Goal: Task Accomplishment & Management: Use online tool/utility

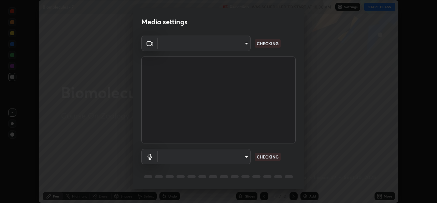
scroll to position [22, 0]
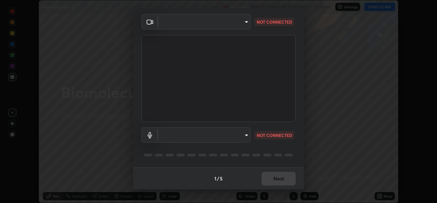
type input "b4951f90531da0d842cdcd629816b7b2be3c5c01230d926a2f210d32d9644bff"
type input "99848f2a9d109760ec62b66e2f255c73a791916cfc686045695a6d5e2156f403"
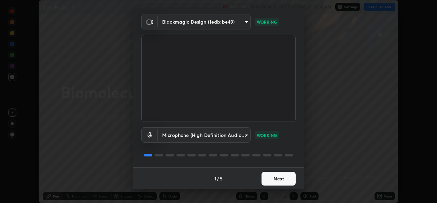
click at [282, 178] on button "Next" at bounding box center [279, 179] width 34 height 14
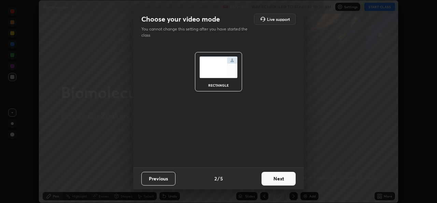
scroll to position [0, 0]
click at [282, 178] on button "Next" at bounding box center [279, 179] width 34 height 14
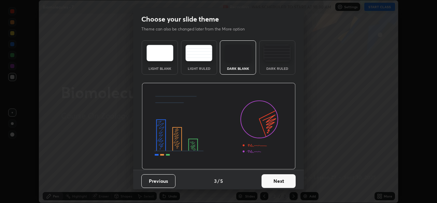
click at [286, 178] on button "Next" at bounding box center [279, 181] width 34 height 14
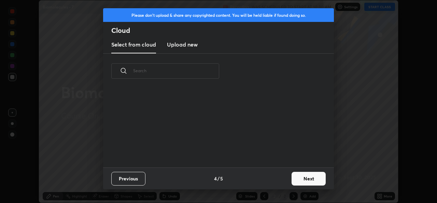
click at [300, 175] on button "Next" at bounding box center [309, 179] width 34 height 14
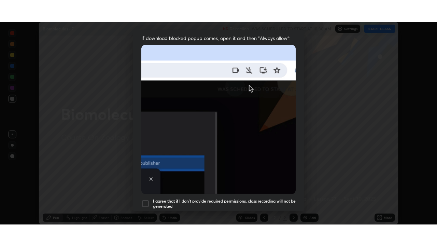
scroll to position [161, 0]
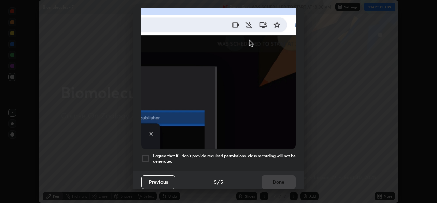
click at [146, 154] on div at bounding box center [145, 158] width 8 height 8
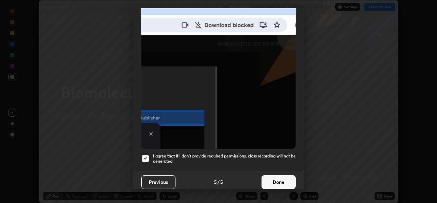
click at [283, 182] on button "Done" at bounding box center [279, 182] width 34 height 14
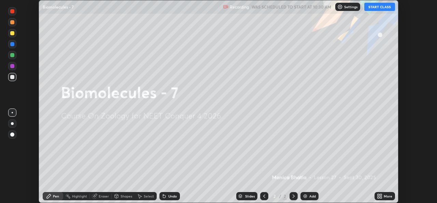
click at [373, 5] on button "START CLASS" at bounding box center [380, 7] width 31 height 8
click at [384, 195] on div "More" at bounding box center [385, 196] width 20 height 8
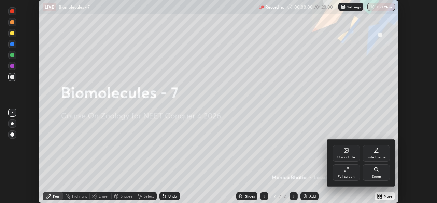
click at [339, 173] on div "Full screen" at bounding box center [346, 172] width 27 height 16
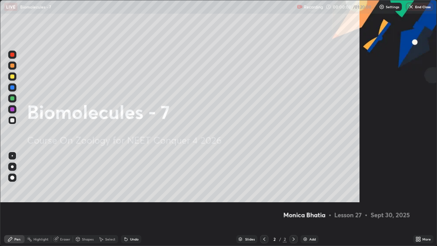
scroll to position [246, 437]
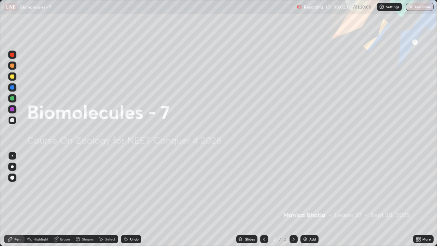
click at [311, 202] on div "Add" at bounding box center [310, 239] width 18 height 8
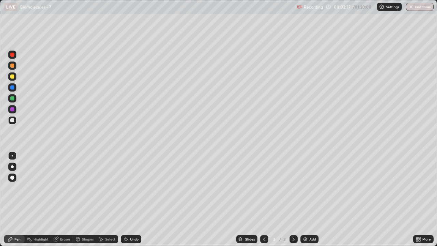
click at [15, 165] on div at bounding box center [12, 167] width 8 height 8
click at [12, 76] on div at bounding box center [12, 76] width 4 height 4
click at [313, 202] on div "Add" at bounding box center [313, 238] width 6 height 3
click at [13, 120] on div at bounding box center [12, 120] width 4 height 4
click at [12, 99] on div at bounding box center [12, 98] width 4 height 4
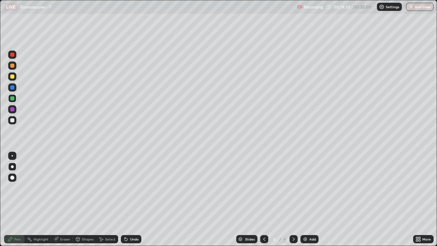
click at [310, 202] on div "Add" at bounding box center [313, 238] width 6 height 3
click at [11, 109] on div at bounding box center [12, 109] width 4 height 4
click at [11, 98] on div at bounding box center [12, 98] width 4 height 4
click at [11, 88] on div at bounding box center [12, 87] width 4 height 4
click at [11, 77] on div at bounding box center [12, 76] width 4 height 4
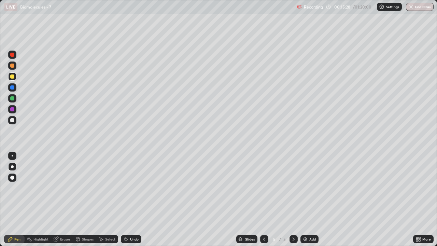
click at [9, 87] on div at bounding box center [12, 87] width 8 height 8
click at [14, 109] on div at bounding box center [12, 109] width 4 height 4
click at [11, 78] on div at bounding box center [12, 76] width 4 height 4
click at [12, 67] on div at bounding box center [12, 66] width 4 height 4
click at [313, 202] on div "Add" at bounding box center [313, 238] width 6 height 3
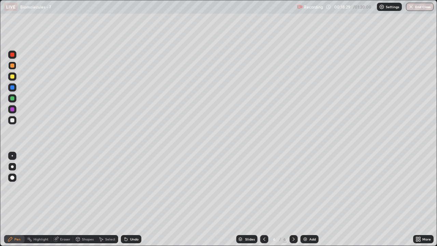
click at [264, 202] on icon at bounding box center [264, 238] width 5 height 5
click at [11, 88] on div at bounding box center [12, 87] width 4 height 4
click at [191, 10] on div "LIVE Biomolecules - 7" at bounding box center [149, 7] width 290 height 14
click at [313, 202] on div "Add" at bounding box center [313, 238] width 6 height 3
click at [84, 202] on div "Shapes" at bounding box center [84, 239] width 23 height 8
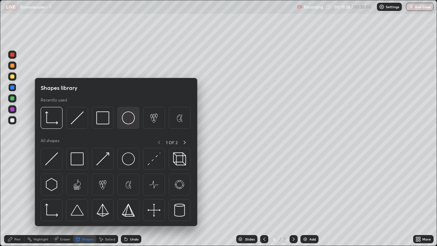
click at [126, 120] on img at bounding box center [128, 117] width 13 height 13
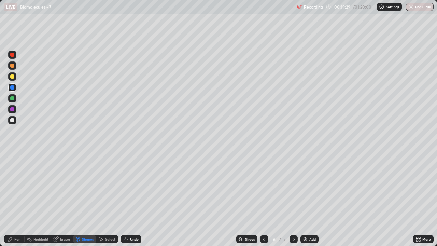
click at [12, 202] on div "Pen" at bounding box center [14, 239] width 20 height 8
click at [12, 110] on div at bounding box center [12, 109] width 4 height 4
click at [13, 89] on div at bounding box center [12, 87] width 4 height 4
click at [12, 101] on div at bounding box center [12, 98] width 8 height 8
click at [260, 202] on div at bounding box center [264, 239] width 8 height 14
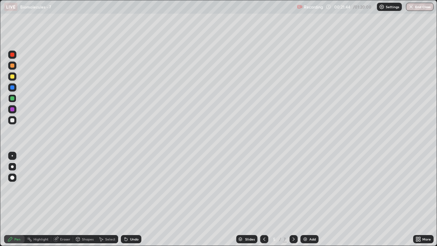
click at [264, 202] on icon at bounding box center [264, 238] width 5 height 5
click at [293, 202] on icon at bounding box center [294, 238] width 2 height 3
click at [264, 202] on div at bounding box center [264, 239] width 8 height 8
click at [263, 202] on div at bounding box center [264, 239] width 8 height 8
click at [314, 202] on div "Add" at bounding box center [313, 238] width 6 height 3
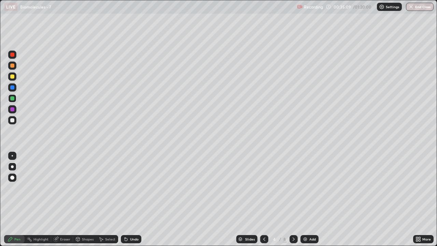
click at [14, 120] on div at bounding box center [12, 120] width 4 height 4
click at [12, 98] on div at bounding box center [12, 98] width 4 height 4
click at [16, 111] on div at bounding box center [12, 109] width 8 height 8
click at [13, 87] on div at bounding box center [12, 87] width 4 height 4
click at [311, 202] on div "Add" at bounding box center [310, 239] width 18 height 8
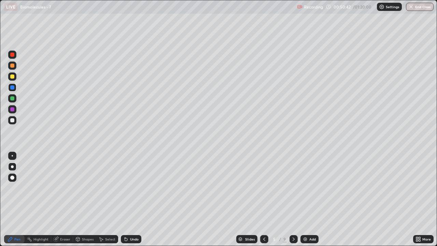
click at [15, 118] on div at bounding box center [12, 120] width 8 height 8
click at [307, 202] on img at bounding box center [305, 238] width 5 height 5
click at [13, 76] on div at bounding box center [12, 76] width 4 height 4
click at [13, 99] on div at bounding box center [12, 98] width 4 height 4
click at [12, 110] on div at bounding box center [12, 109] width 4 height 4
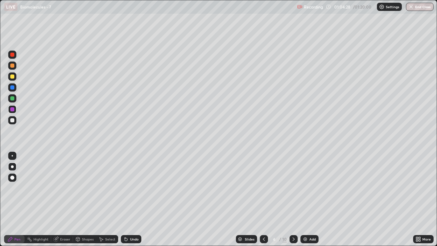
click at [312, 202] on div "Add" at bounding box center [313, 238] width 6 height 3
click at [83, 202] on div "Shapes" at bounding box center [84, 239] width 23 height 8
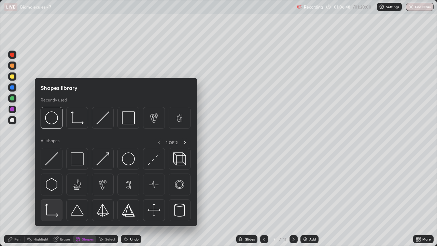
click at [52, 202] on img at bounding box center [51, 210] width 13 height 13
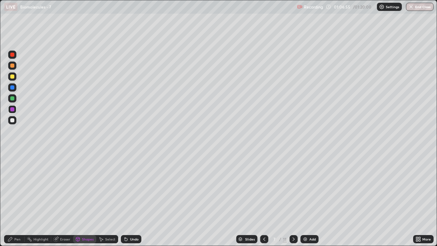
click at [12, 202] on icon at bounding box center [10, 238] width 5 height 5
click at [12, 124] on div at bounding box center [12, 120] width 8 height 8
click at [13, 99] on div at bounding box center [12, 98] width 4 height 4
click at [11, 76] on div at bounding box center [12, 76] width 4 height 4
click at [0, 146] on div "Setting up your live class" at bounding box center [218, 123] width 437 height 246
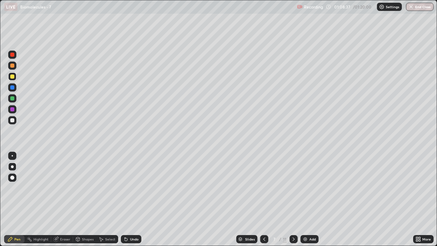
click at [0, 147] on div "Setting up your live class" at bounding box center [218, 123] width 437 height 246
click at [11, 110] on div at bounding box center [12, 109] width 4 height 4
click at [14, 121] on div at bounding box center [12, 120] width 4 height 4
click at [293, 202] on icon at bounding box center [293, 238] width 5 height 5
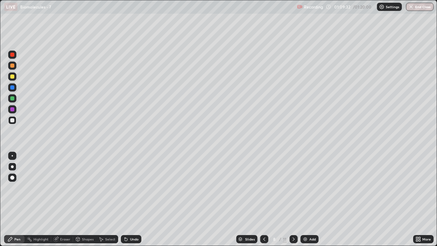
click at [264, 202] on icon at bounding box center [264, 238] width 5 height 5
click at [312, 202] on div "Add" at bounding box center [313, 238] width 6 height 3
click at [89, 202] on div "Shapes" at bounding box center [88, 238] width 12 height 3
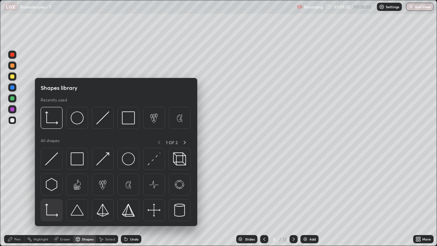
click at [52, 202] on img at bounding box center [51, 210] width 13 height 13
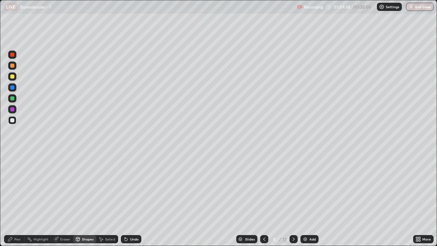
click at [15, 202] on div "Pen" at bounding box center [17, 238] width 6 height 3
click at [10, 98] on div at bounding box center [12, 98] width 8 height 8
click at [13, 109] on div at bounding box center [12, 109] width 4 height 4
click at [12, 77] on div at bounding box center [12, 76] width 4 height 4
click at [11, 64] on div at bounding box center [12, 66] width 4 height 4
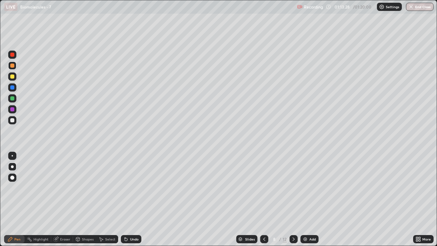
click at [264, 202] on icon at bounding box center [264, 238] width 5 height 5
click at [293, 202] on icon at bounding box center [293, 238] width 5 height 5
click at [264, 202] on icon at bounding box center [264, 238] width 5 height 5
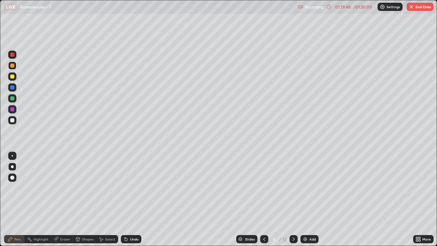
click at [413, 7] on img "button" at bounding box center [411, 6] width 5 height 5
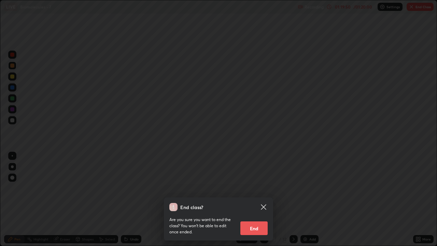
click at [260, 202] on button "End" at bounding box center [254, 228] width 27 height 14
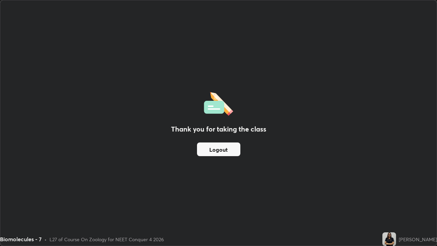
click at [208, 149] on button "Logout" at bounding box center [218, 149] width 43 height 14
